Goal: Find contact information: Find contact information

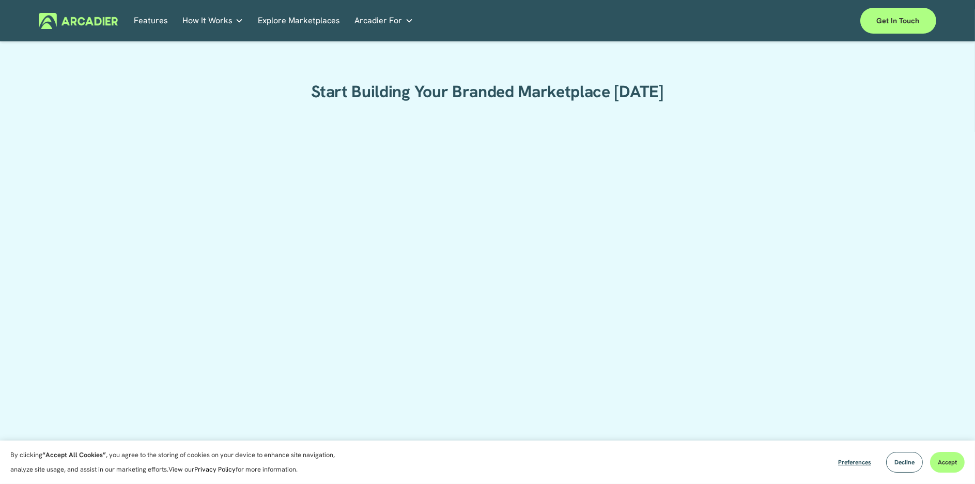
click at [105, 26] on img at bounding box center [78, 21] width 79 height 16
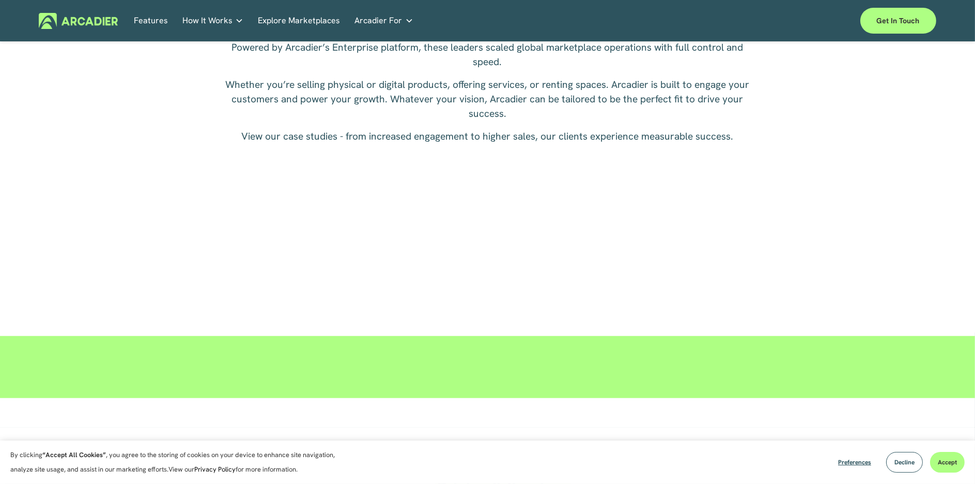
scroll to position [1654, 0]
